Goal: Transaction & Acquisition: Purchase product/service

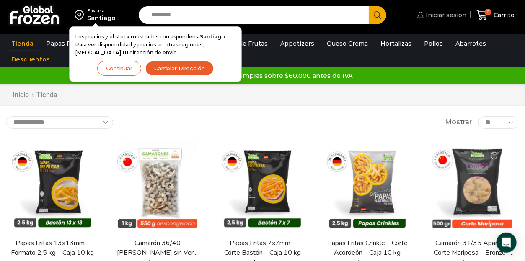
click at [442, 16] on span "Iniciar sesión" at bounding box center [444, 15] width 43 height 8
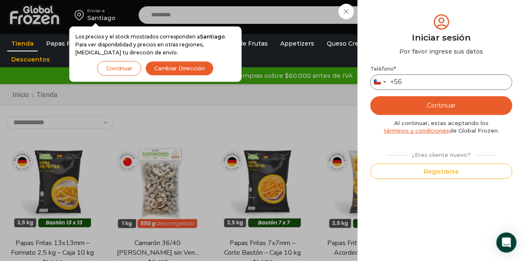
click at [420, 82] on input "Teléfono *" at bounding box center [441, 82] width 142 height 15
type input "*********"
click at [447, 107] on button "Continuar" at bounding box center [441, 105] width 142 height 19
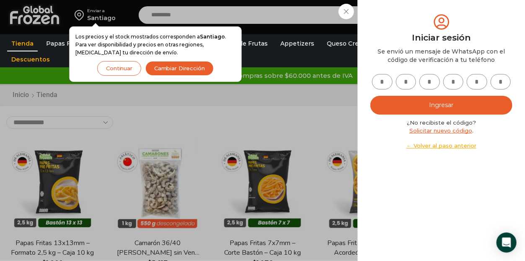
click at [377, 81] on input "text" at bounding box center [382, 81] width 21 height 15
type input "*"
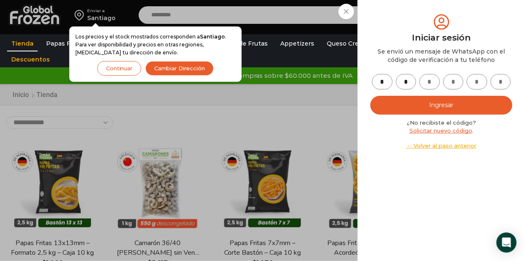
type input "*"
click at [445, 101] on button "Ingresar" at bounding box center [441, 105] width 142 height 19
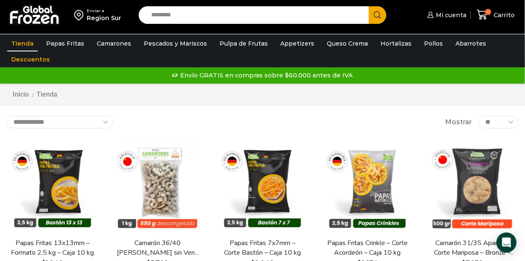
click at [181, 19] on input "Search input" at bounding box center [256, 15] width 218 height 18
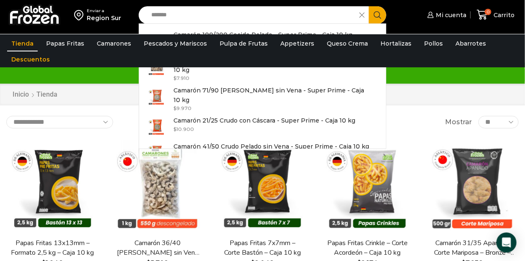
type input "*******"
click at [375, 13] on icon "Search button" at bounding box center [377, 15] width 8 height 8
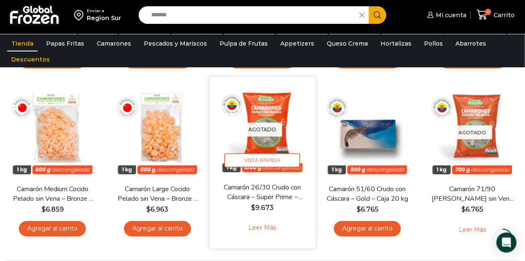
scroll to position [502, 0]
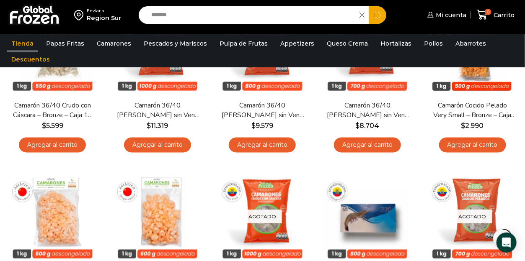
drag, startPoint x: 183, startPoint y: 14, endPoint x: 93, endPoint y: 14, distance: 90.8
click at [93, 14] on div "Enviar a Region Sur Search input ******* Search Mi cuenta" at bounding box center [262, 15] width 520 height 30
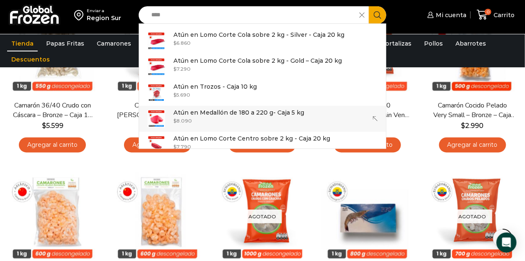
click at [216, 114] on p "Atún en Medallón de 180 a 220 g- Caja 5 kg" at bounding box center [238, 112] width 131 height 9
type input "**********"
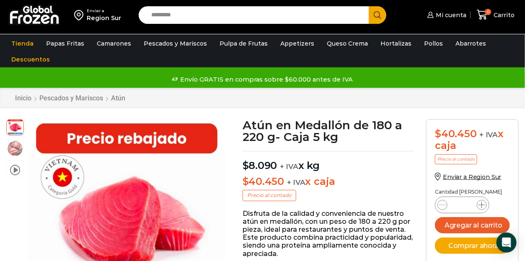
click at [481, 205] on icon at bounding box center [481, 205] width 7 height 7
type input "*"
click at [465, 226] on button "Agregar al carrito" at bounding box center [472, 225] width 75 height 16
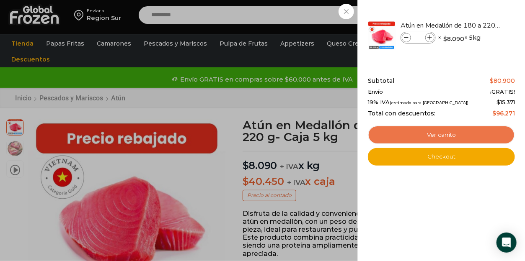
click at [442, 136] on link "Ver carrito" at bounding box center [441, 135] width 147 height 19
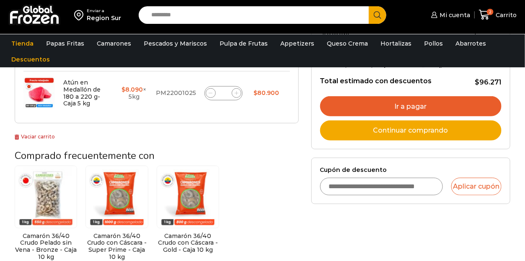
click at [409, 104] on link "Ir a pagar" at bounding box center [410, 106] width 181 height 20
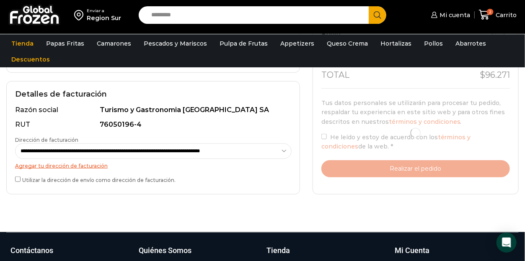
scroll to position [251, 0]
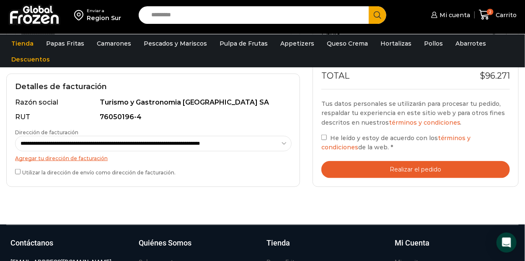
click at [419, 169] on button "Realizar el pedido" at bounding box center [415, 169] width 188 height 17
